Goal: Information Seeking & Learning: Learn about a topic

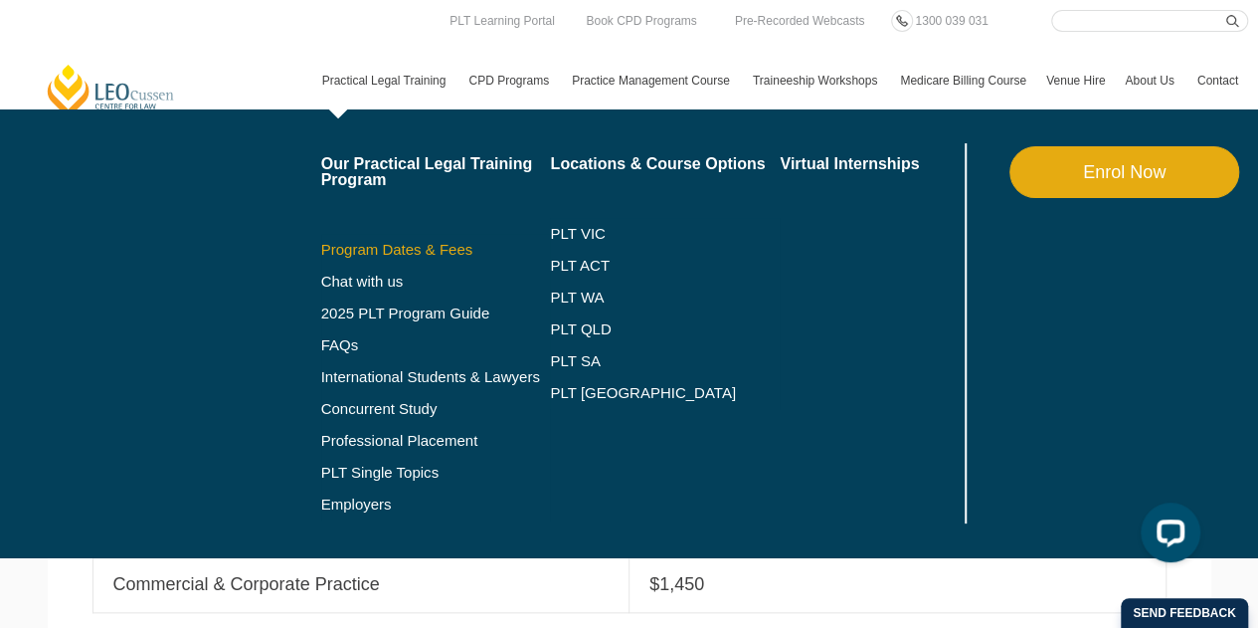
click at [376, 247] on link "Program Dates & Fees" at bounding box center [436, 250] width 230 height 16
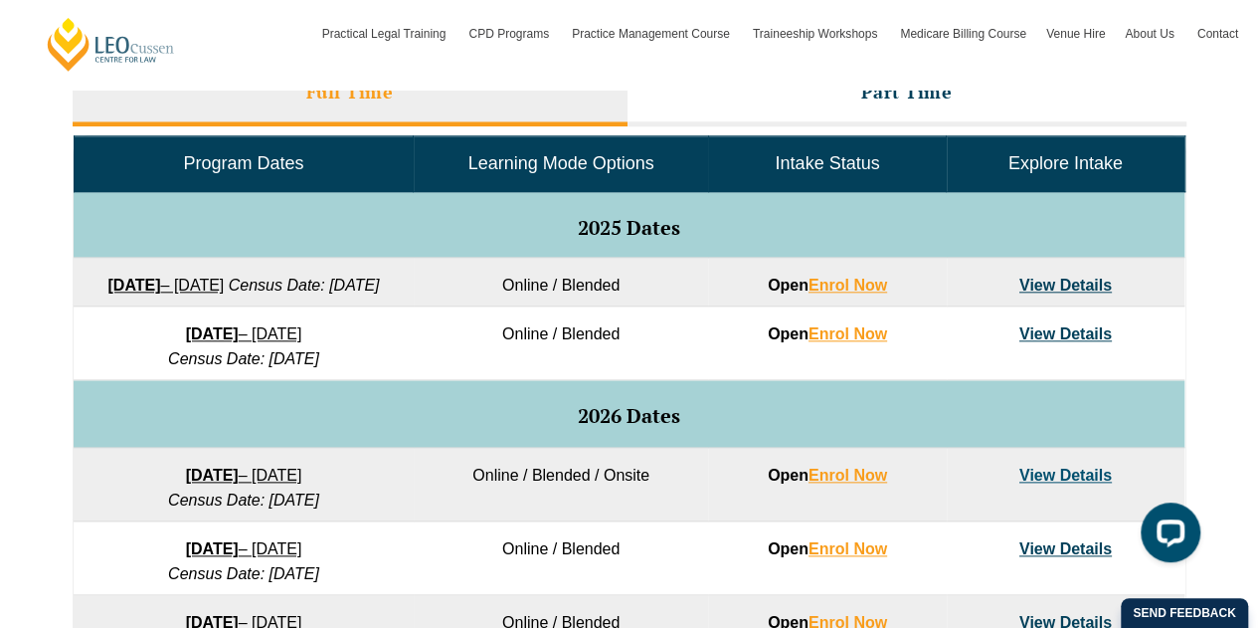
scroll to position [796, 0]
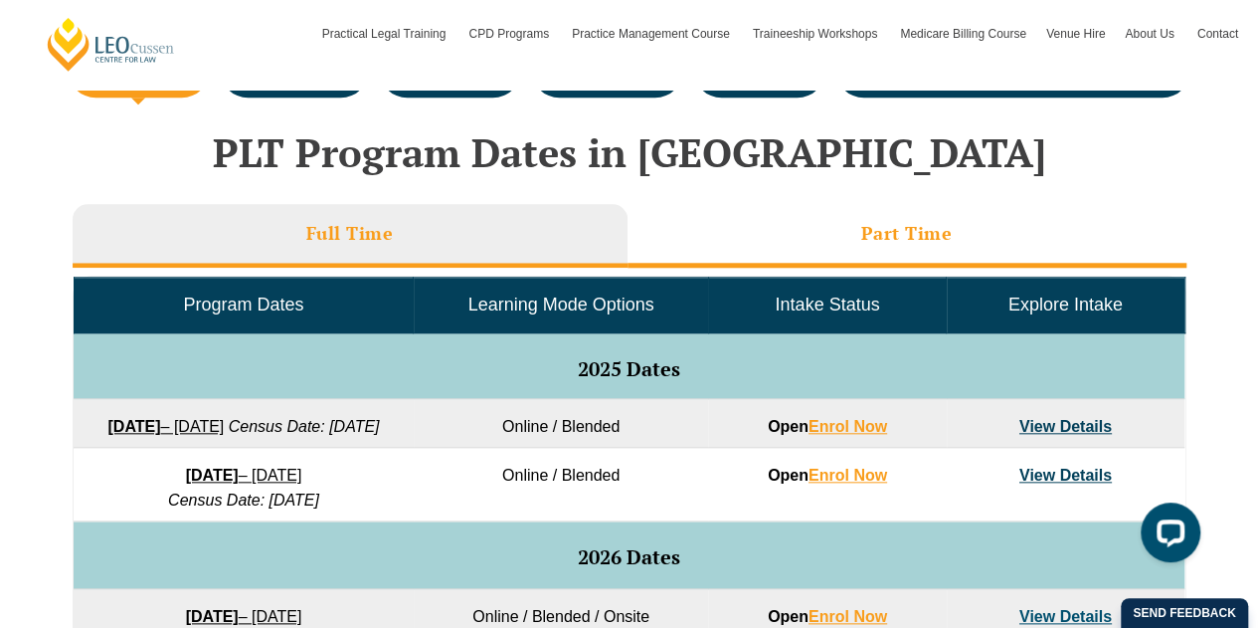
click at [820, 240] on li "Part Time" at bounding box center [907, 236] width 559 height 64
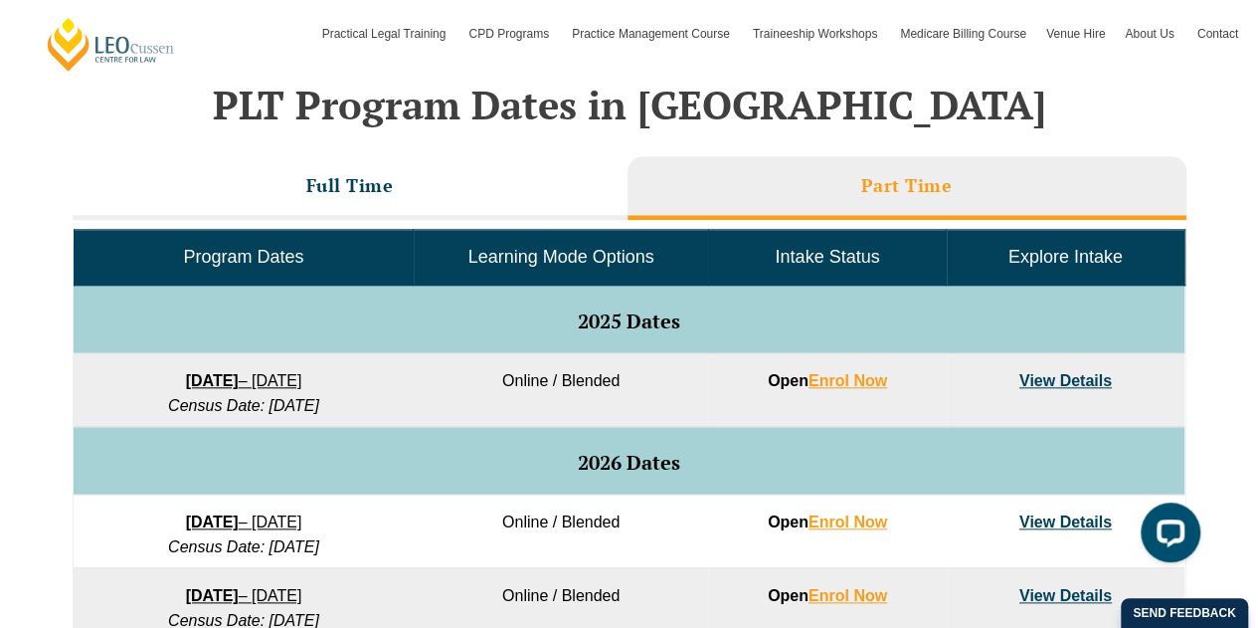
scroll to position [1094, 0]
